Goal: Find specific page/section: Find specific page/section

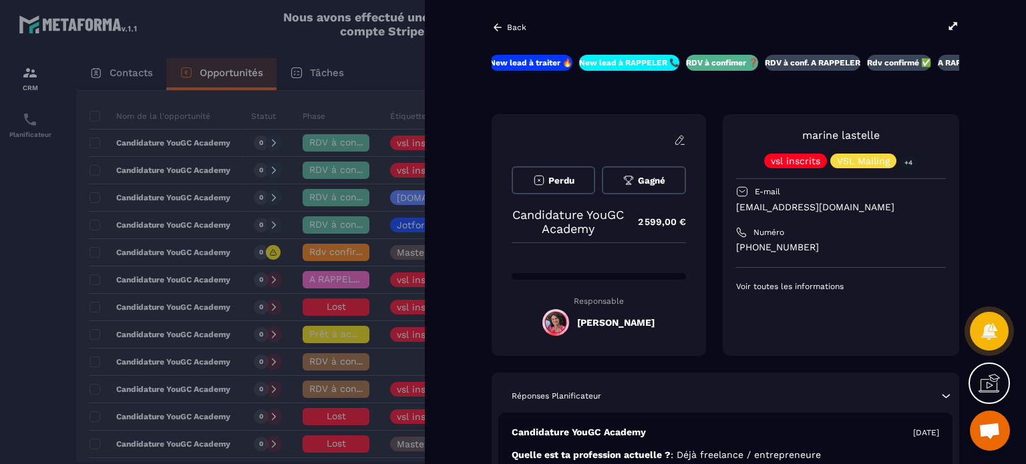
click at [525, 18] on div "Back New lead à traiter 🔥 New lead à RAPPELER 📞 RDV à confimer ❓ RDV à conf. A …" at bounding box center [725, 232] width 601 height 464
click at [517, 18] on div "Back New lead à traiter 🔥 New lead à RAPPELER 📞 RDV à confimer ❓ RDV à conf. A …" at bounding box center [725, 232] width 601 height 464
click at [515, 25] on p "Back" at bounding box center [516, 27] width 19 height 9
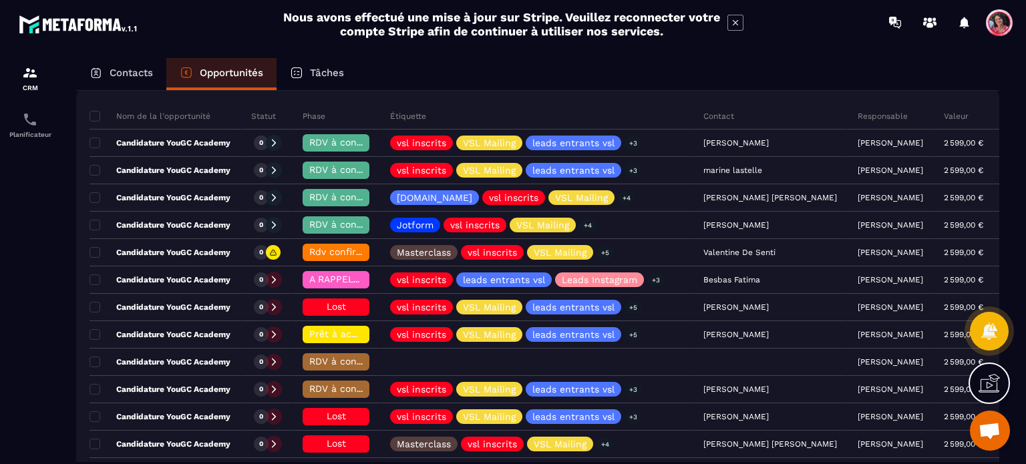
click at [108, 75] on div "Contacts" at bounding box center [121, 74] width 90 height 32
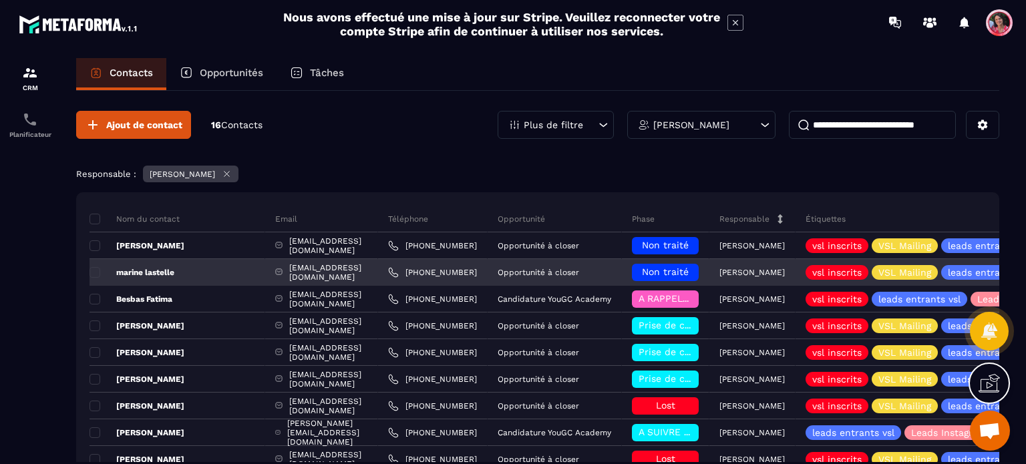
click at [163, 270] on p "marine lastelle" at bounding box center [131, 272] width 85 height 11
